Goal: Task Accomplishment & Management: Use online tool/utility

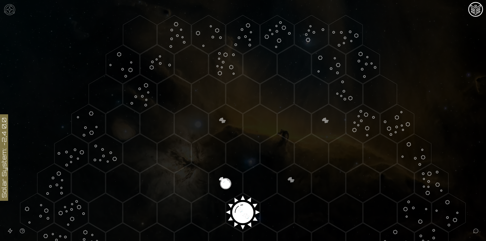
scroll to position [177, 0]
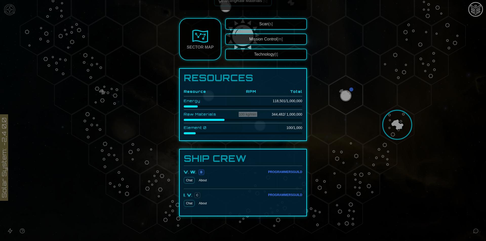
scroll to position [107, 0]
click at [473, 197] on div at bounding box center [243, 120] width 486 height 241
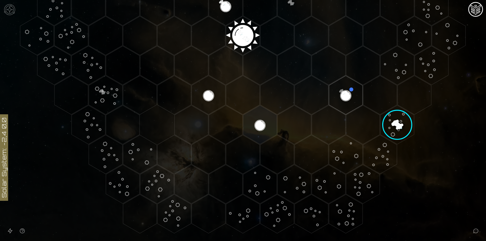
click at [478, 11] on img "Mission Control" at bounding box center [476, 9] width 12 height 12
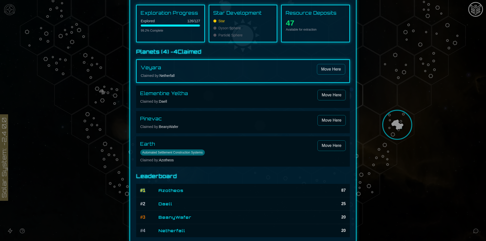
scroll to position [31, 0]
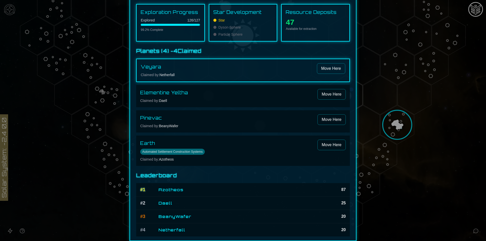
click at [158, 204] on span "Daell" at bounding box center [165, 203] width 14 height 6
click at [445, 190] on div at bounding box center [243, 120] width 486 height 241
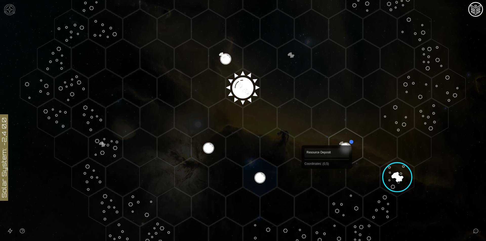
scroll to position [177, 0]
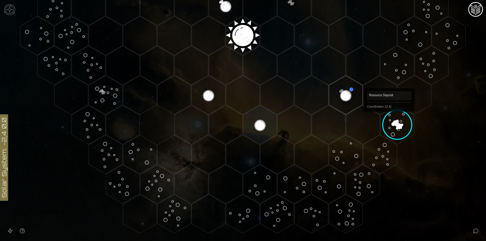
click at [390, 119] on image at bounding box center [397, 125] width 49 height 49
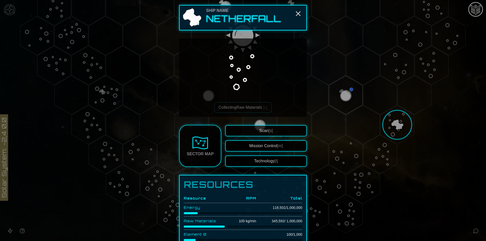
scroll to position [107, 0]
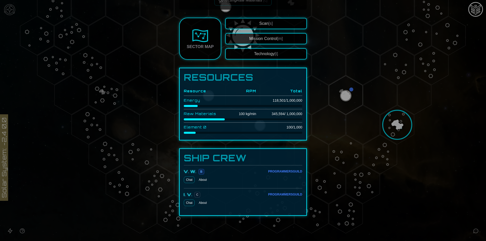
click at [267, 56] on button "Technology [t]" at bounding box center [266, 53] width 82 height 11
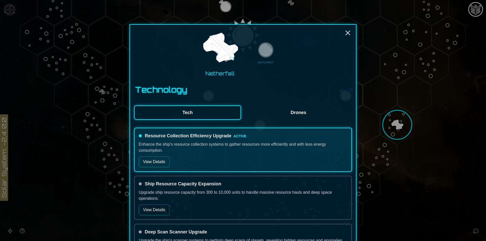
scroll to position [152, 0]
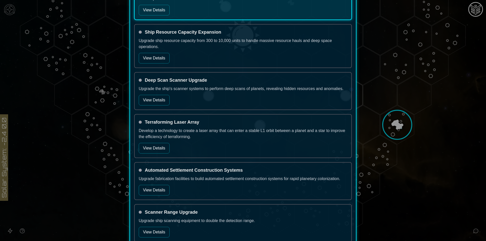
click at [162, 52] on div "Ship Resource Capacity Expansion Upgrade ship resource capacity from 300 to 10,…" at bounding box center [243, 46] width 218 height 44
click at [162, 59] on button "View Details" at bounding box center [154, 58] width 31 height 11
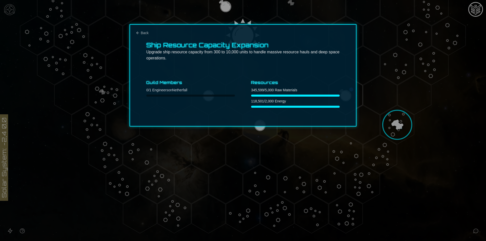
scroll to position [0, 0]
click at [138, 34] on icon "Back" at bounding box center [138, 33] width 4 height 4
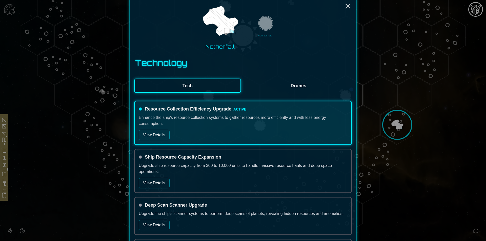
scroll to position [101, 0]
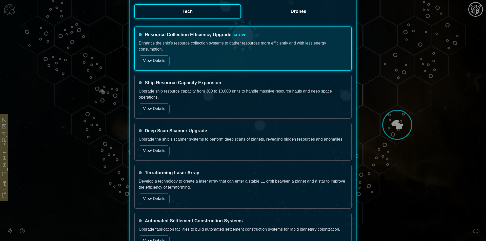
click at [161, 200] on button "View Details" at bounding box center [154, 199] width 31 height 11
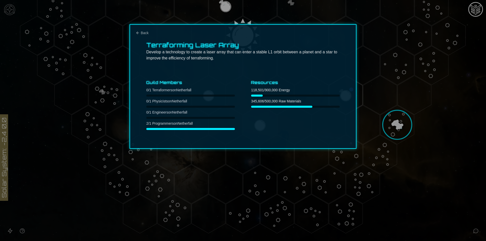
scroll to position [0, 0]
click at [140, 31] on button "Back" at bounding box center [142, 32] width 13 height 5
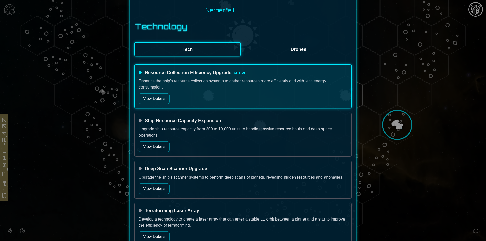
scroll to position [177, 0]
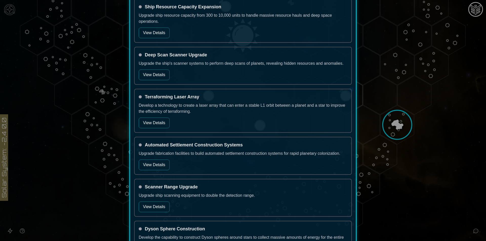
click at [158, 169] on button "View Details" at bounding box center [154, 165] width 31 height 11
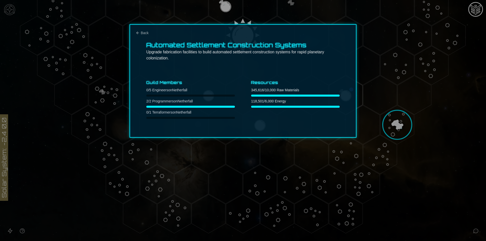
scroll to position [0, 0]
click at [140, 32] on button "Back" at bounding box center [142, 32] width 13 height 5
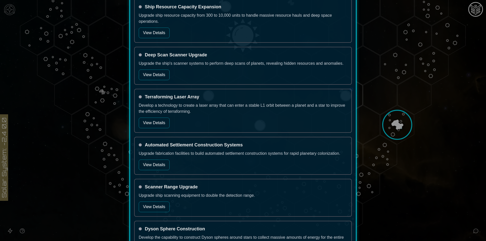
scroll to position [354, 0]
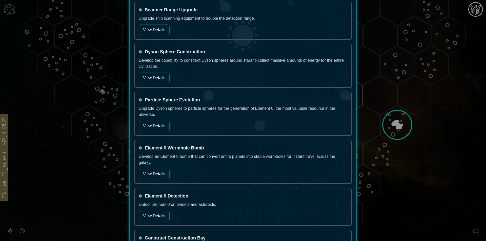
click at [153, 174] on button "View Details" at bounding box center [154, 174] width 31 height 11
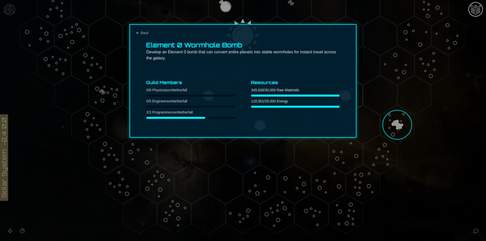
click at [142, 29] on div "Element 0 Wormhole Bomb Develop an Element 0 bomb that can convert entire plane…" at bounding box center [243, 80] width 227 height 113
click at [143, 29] on div "Element 0 Wormhole Bomb Develop an Element 0 bomb that can convert entire plane…" at bounding box center [243, 80] width 227 height 113
click at [143, 30] on div "Back Element 0 Wormhole Bomb Develop an Element 0 bomb that can convert entire …" at bounding box center [243, 80] width 227 height 113
click at [143, 32] on span "Back" at bounding box center [145, 32] width 8 height 5
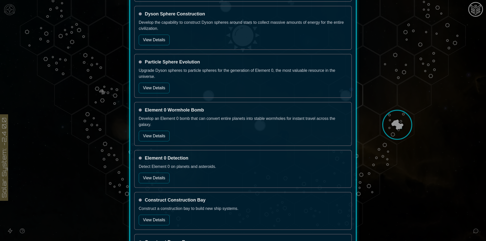
scroll to position [405, 0]
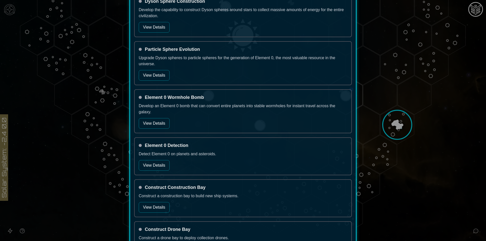
click at [156, 210] on button "View Details" at bounding box center [154, 207] width 31 height 11
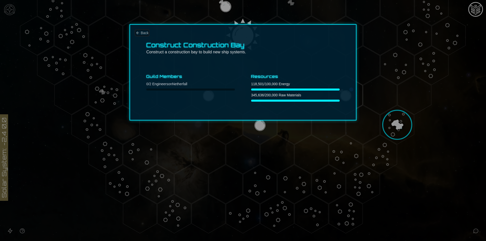
click at [143, 32] on span "Back" at bounding box center [145, 32] width 8 height 5
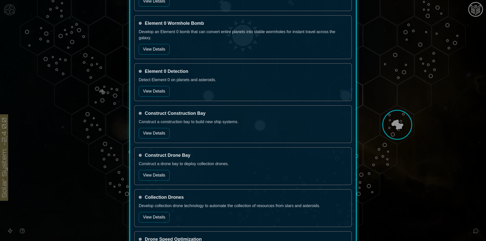
scroll to position [481, 0]
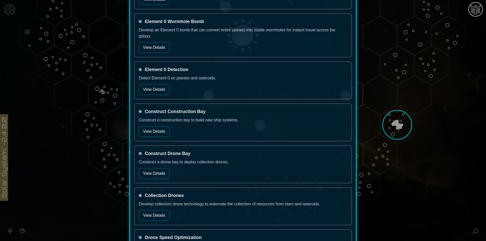
click at [157, 135] on button "View Details" at bounding box center [154, 131] width 31 height 11
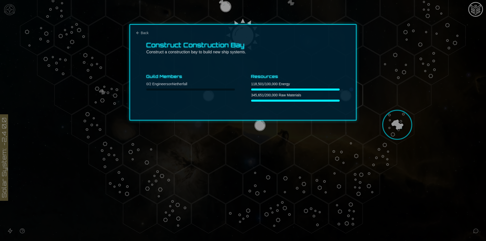
scroll to position [0, 0]
click at [393, 124] on div at bounding box center [243, 120] width 486 height 241
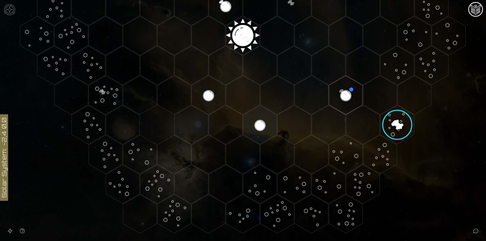
drag, startPoint x: 347, startPoint y: 97, endPoint x: 338, endPoint y: 96, distance: 9.5
click at [338, 96] on polygon "Hex at coordinates 2,2, clickable" at bounding box center [346, 95] width 34 height 39
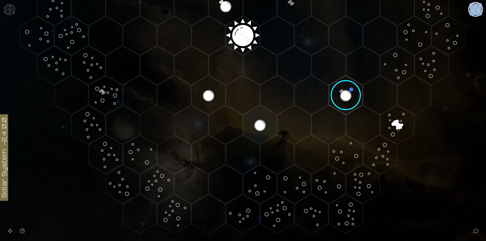
click at [338, 96] on image at bounding box center [346, 95] width 40 height 40
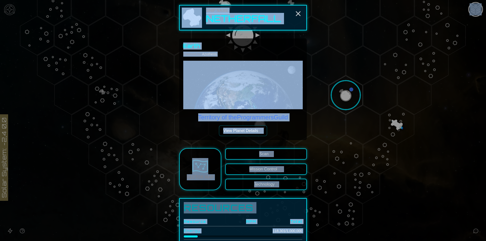
click at [286, 124] on div "Earth Claimed by: Azotheos Territory of the Programmers Guild View Planet Detai…" at bounding box center [243, 90] width 120 height 94
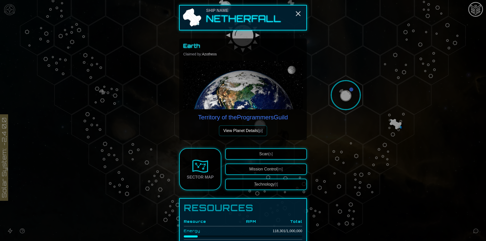
click at [412, 121] on div at bounding box center [243, 120] width 486 height 241
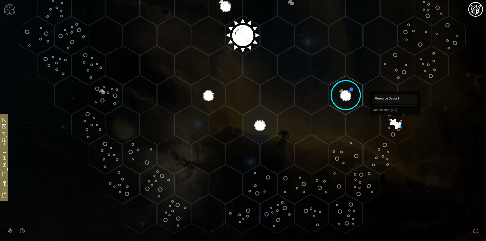
click at [393, 122] on polygon "Hex at coordinates 3,3, clickable" at bounding box center [398, 125] width 34 height 39
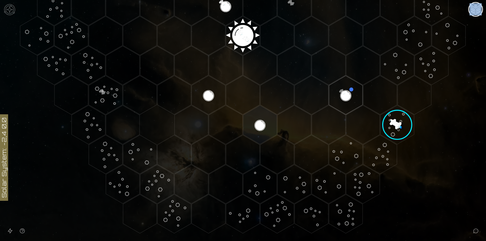
click at [393, 122] on image at bounding box center [397, 125] width 49 height 49
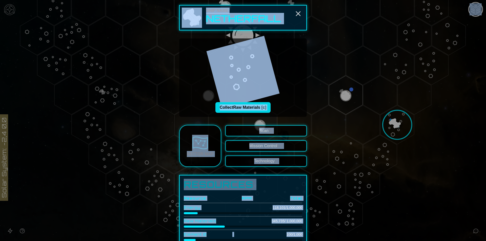
click at [234, 105] on button "Collect Raw Materials [c]" at bounding box center [242, 107] width 55 height 11
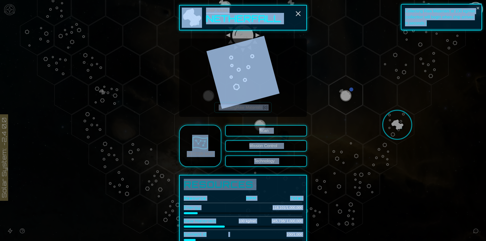
click at [286, 164] on button "Technology [t]" at bounding box center [266, 161] width 82 height 11
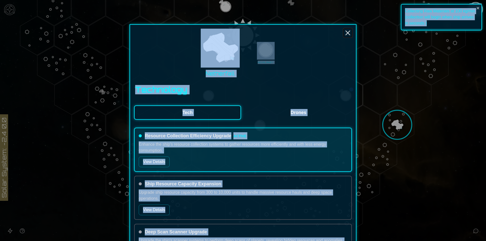
click at [348, 33] on icon "Close" at bounding box center [348, 33] width 8 height 8
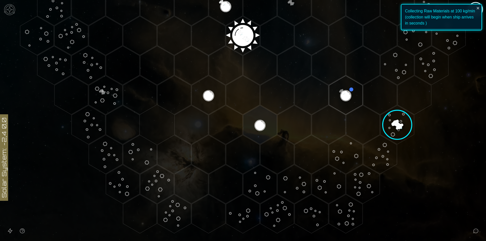
click at [407, 122] on image at bounding box center [397, 125] width 49 height 49
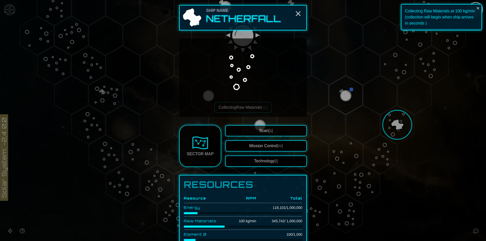
click at [274, 148] on button "Mission Control [m]" at bounding box center [266, 146] width 82 height 11
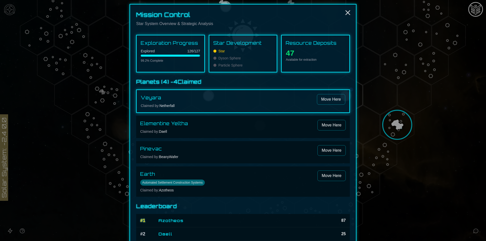
click at [178, 134] on p "Claimed by: [PERSON_NAME]" at bounding box center [228, 131] width 177 height 5
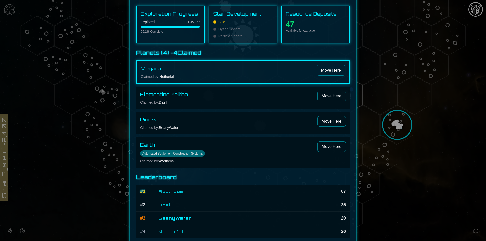
scroll to position [31, 0]
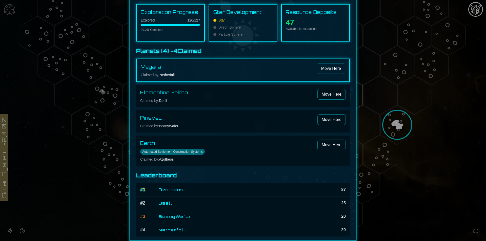
click at [177, 219] on span "BeanyWafer" at bounding box center [174, 217] width 33 height 6
click at [442, 172] on div at bounding box center [243, 120] width 486 height 241
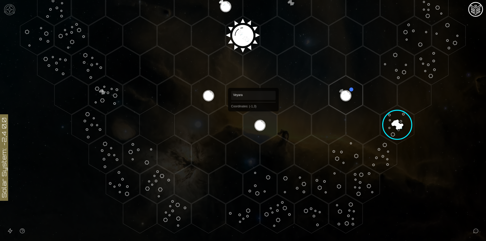
click at [253, 119] on polygon "Hex at coordinates -1,3, clickable" at bounding box center [260, 125] width 34 height 39
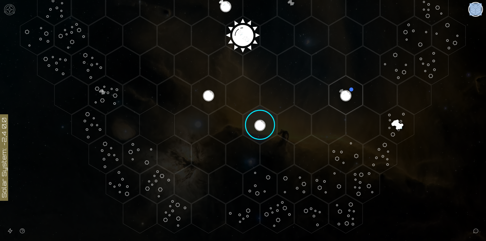
click at [253, 119] on icon at bounding box center [243, 36] width 486 height 426
click at [259, 129] on image at bounding box center [260, 125] width 40 height 40
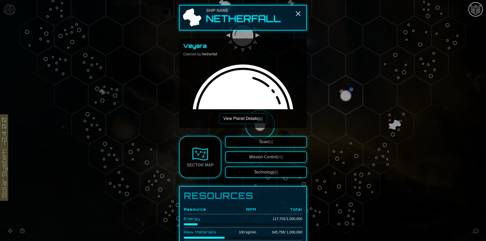
click at [255, 118] on button "View Planet Details [p]" at bounding box center [243, 118] width 48 height 11
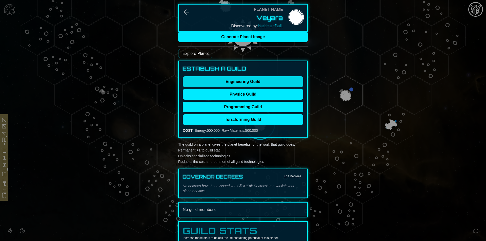
click at [247, 82] on button "Engineering Guild" at bounding box center [243, 81] width 121 height 11
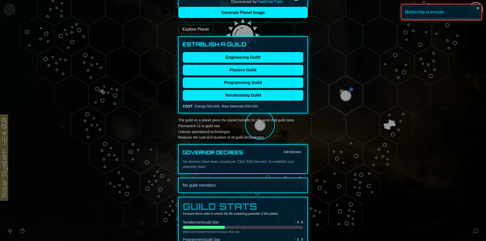
scroll to position [101, 0]
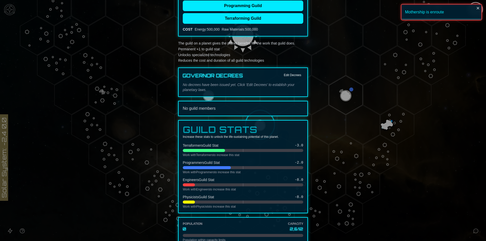
click at [293, 74] on button "Edit Decrees" at bounding box center [293, 75] width 22 height 6
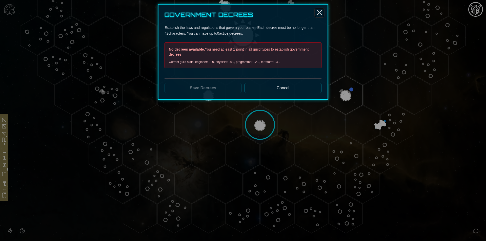
click at [316, 13] on icon "Close" at bounding box center [319, 13] width 8 height 8
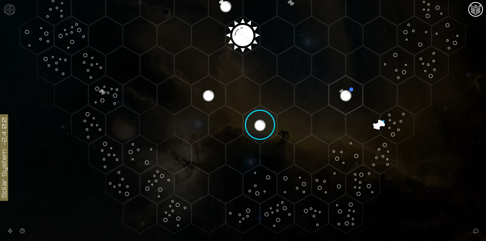
click at [257, 126] on image at bounding box center [260, 125] width 40 height 40
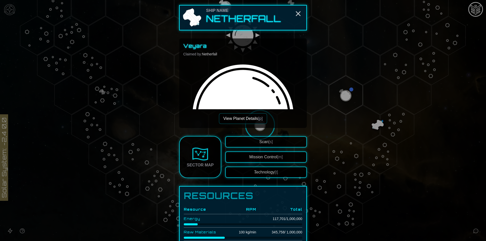
click at [255, 118] on button "View Planet Details [p]" at bounding box center [243, 118] width 48 height 11
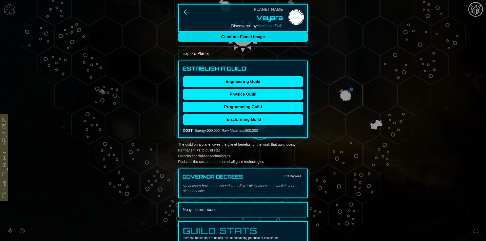
click at [222, 42] on button "Generate Planet Image" at bounding box center [243, 37] width 130 height 11
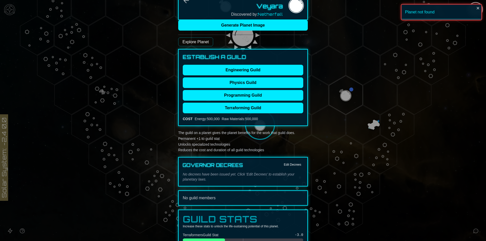
scroll to position [0, 0]
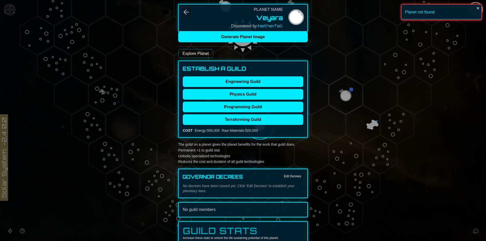
click at [188, 11] on icon "Back" at bounding box center [186, 12] width 8 height 8
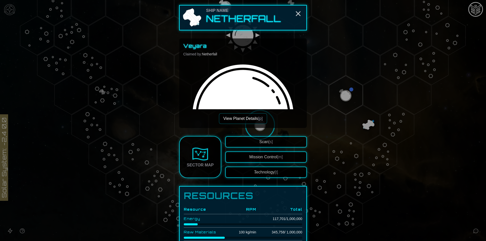
click at [232, 118] on button "View Planet Details [p]" at bounding box center [243, 118] width 48 height 11
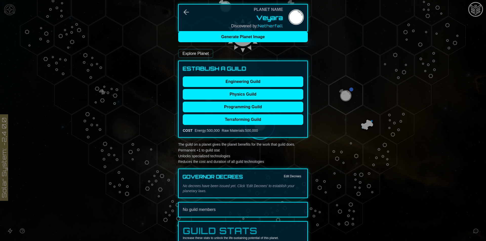
click at [191, 55] on link "Explore Planet" at bounding box center [195, 53] width 35 height 9
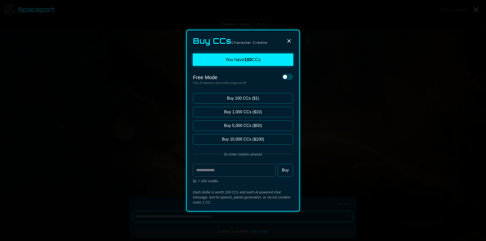
click at [290, 39] on icon at bounding box center [289, 41] width 6 height 6
type textarea "*"
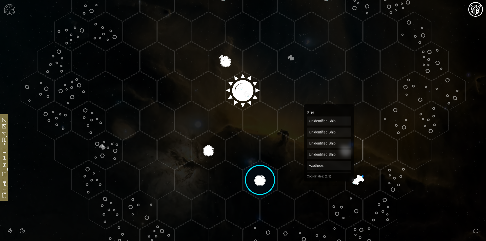
scroll to position [152, 0]
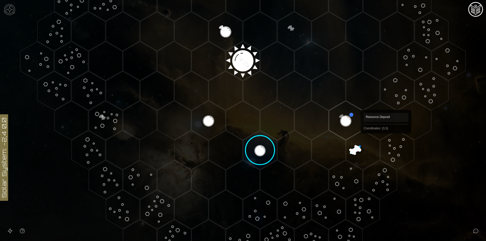
click at [389, 142] on polygon "Hex at coordinates 3,3, clickable" at bounding box center [398, 150] width 34 height 39
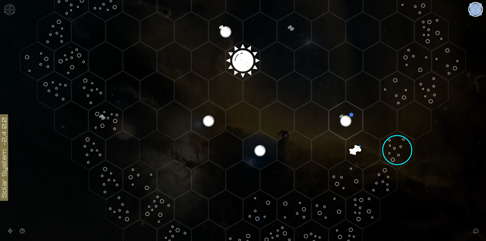
click at [389, 142] on image at bounding box center [397, 150] width 49 height 49
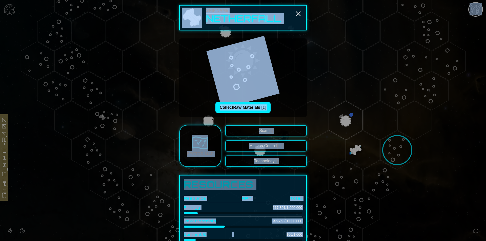
click at [279, 108] on div "Collect Raw Materials [c]" at bounding box center [243, 78] width 120 height 70
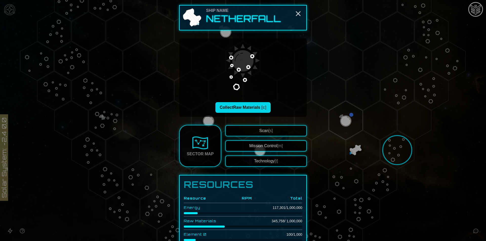
click at [248, 109] on button "Collect Raw Materials [c]" at bounding box center [242, 107] width 55 height 11
